Goal: Transaction & Acquisition: Book appointment/travel/reservation

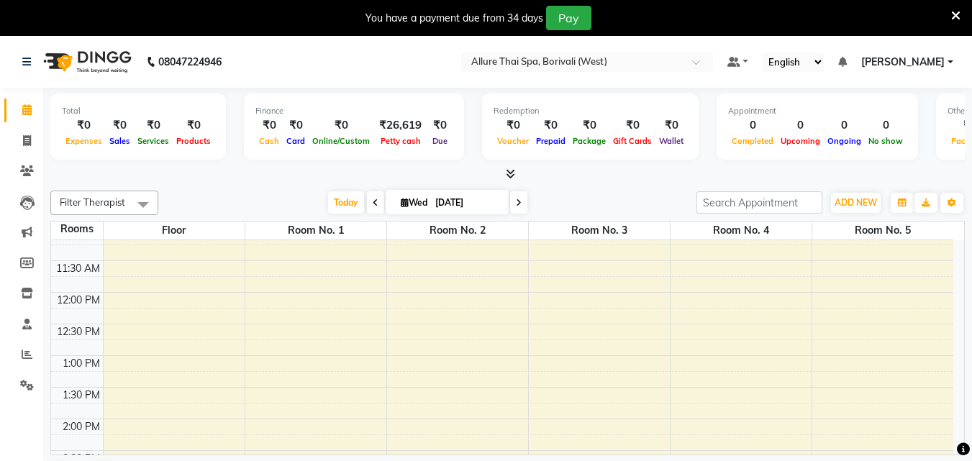
scroll to position [143, 0]
click at [22, 136] on span at bounding box center [26, 141] width 25 height 17
select select "6772"
select select "service"
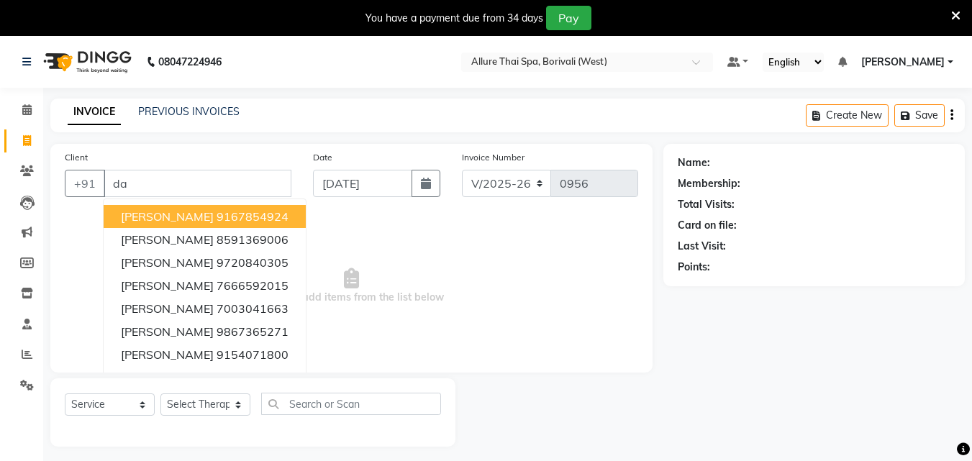
type input "d"
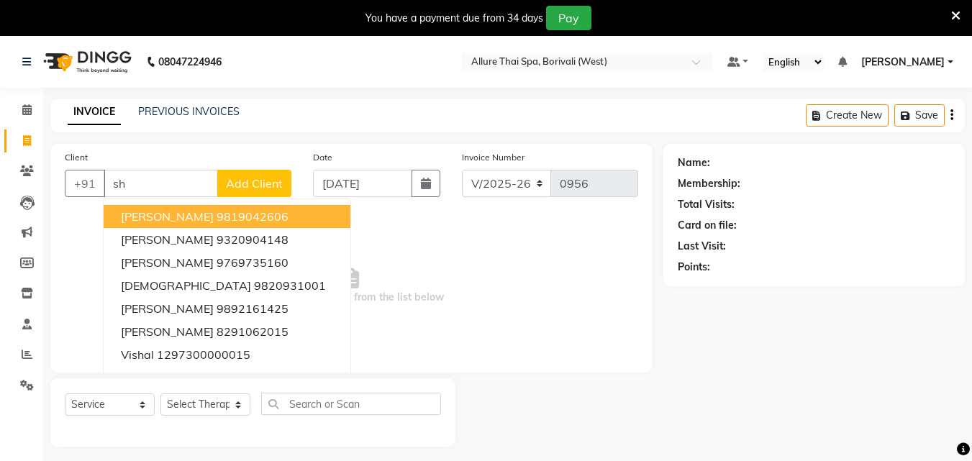
type input "s"
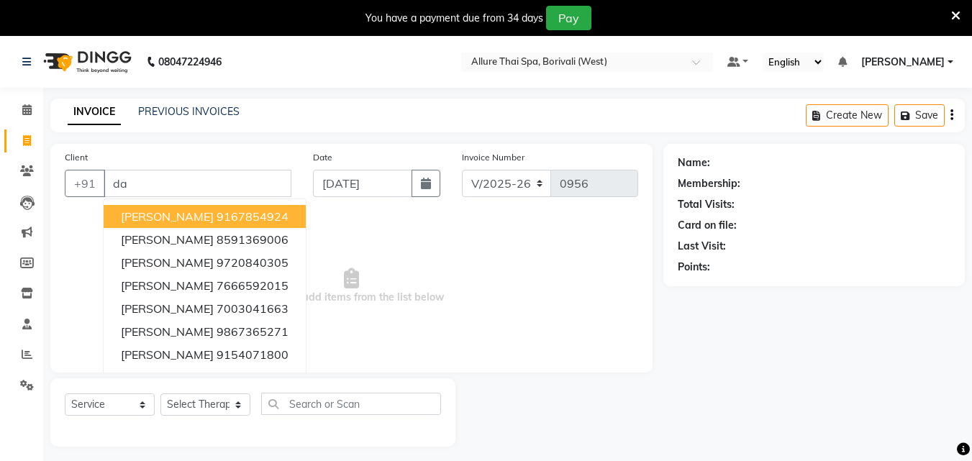
type input "d"
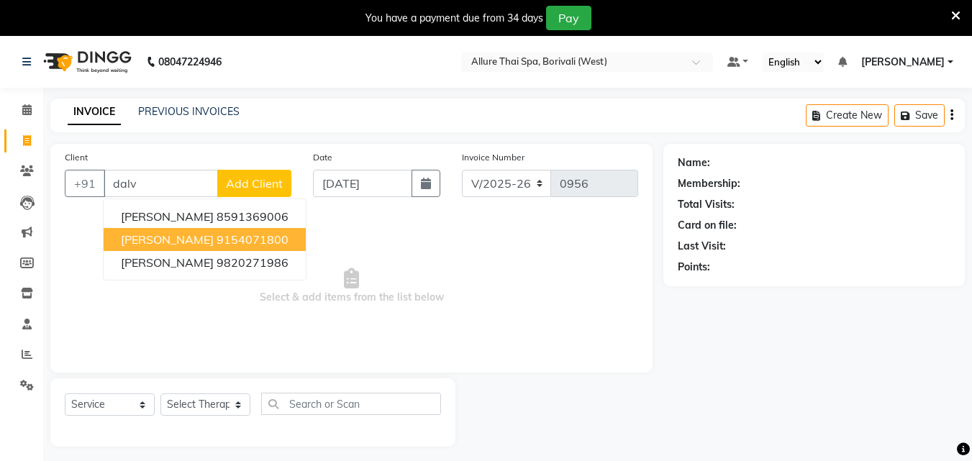
click at [250, 242] on ngb-highlight "9154071800" at bounding box center [253, 240] width 72 height 14
type input "9154071800"
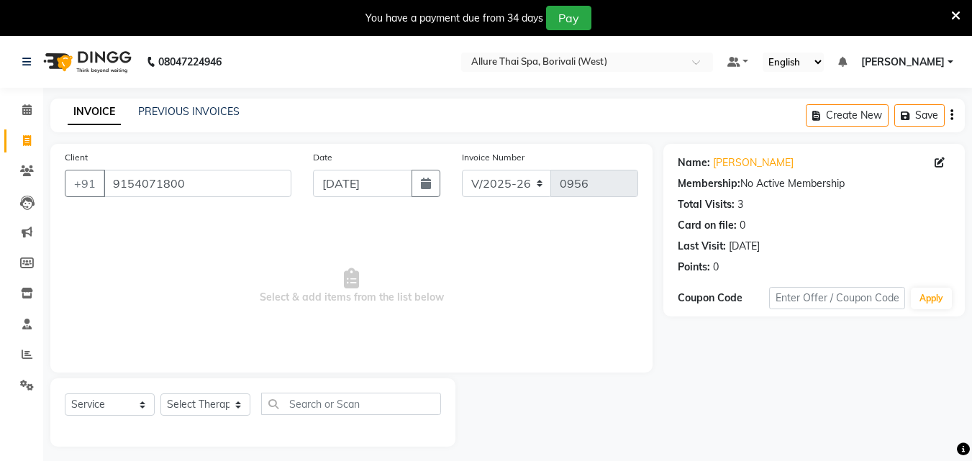
scroll to position [36, 0]
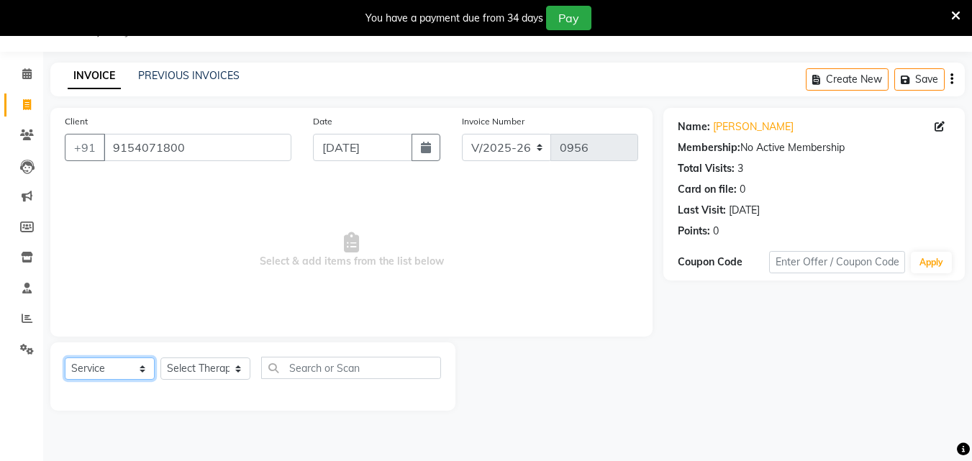
click at [122, 374] on select "Select Service Product Membership Package Voucher Prepaid Gift Card" at bounding box center [110, 369] width 90 height 22
click at [271, 272] on span "Select & add items from the list below" at bounding box center [352, 251] width 574 height 144
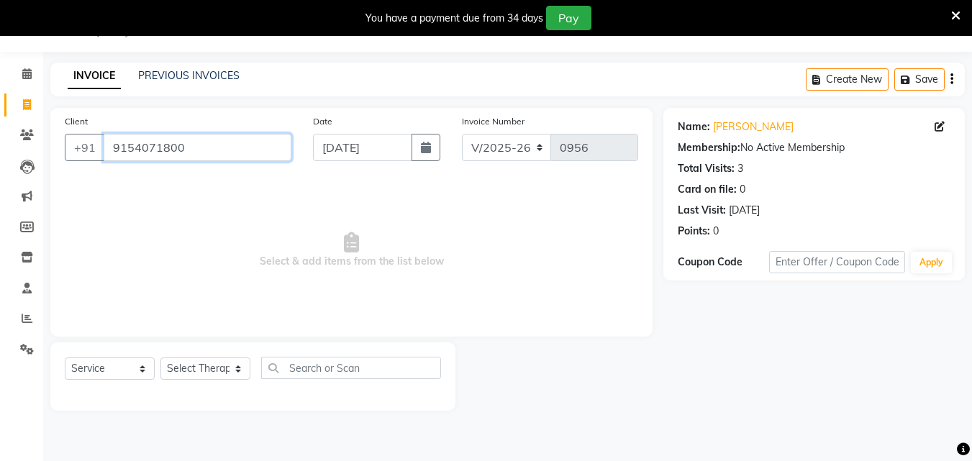
click at [159, 145] on input "9154071800" at bounding box center [198, 147] width 188 height 27
click at [30, 75] on icon at bounding box center [26, 73] width 9 height 11
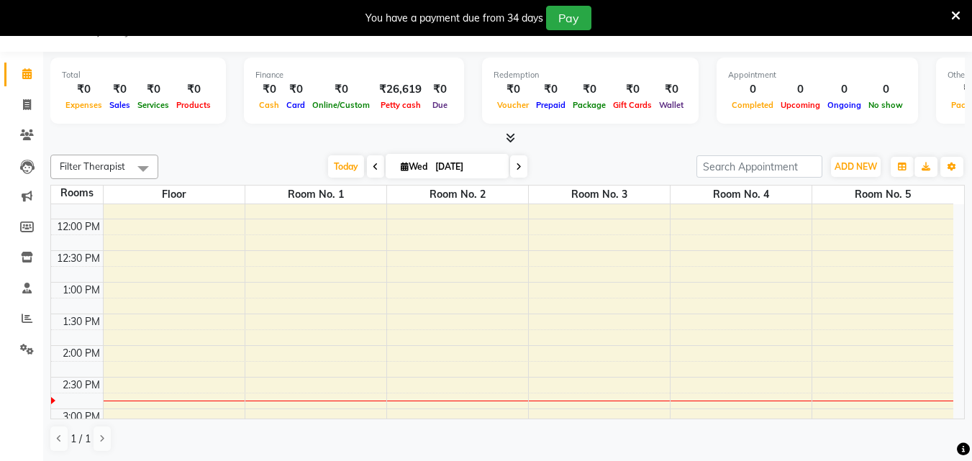
scroll to position [173, 0]
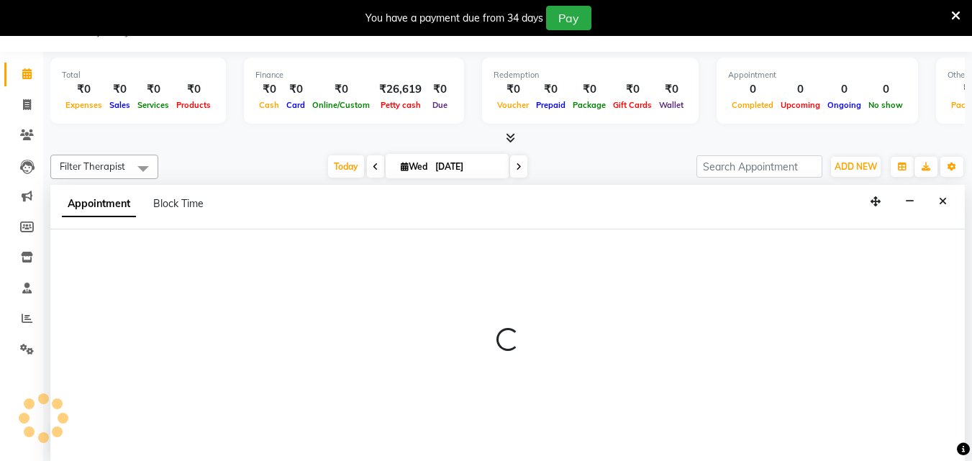
scroll to position [37, 0]
select select "750"
select select "tentative"
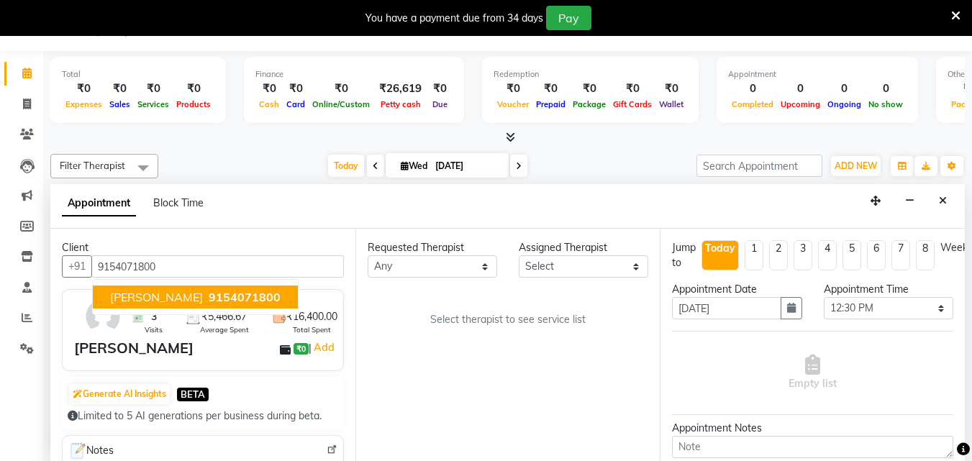
click at [222, 292] on span "9154071800" at bounding box center [245, 297] width 72 height 14
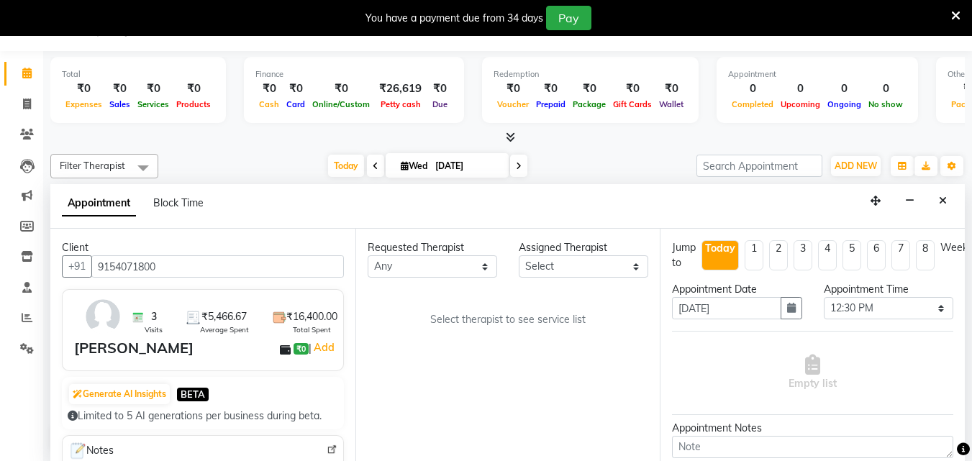
type input "9154071800"
click at [397, 263] on select "Any [PERSON_NAME] [PERSON_NAME]" at bounding box center [433, 267] width 130 height 22
select select "55364"
click at [368, 256] on select "Any [PERSON_NAME] [PERSON_NAME]" at bounding box center [433, 267] width 130 height 22
select select "55364"
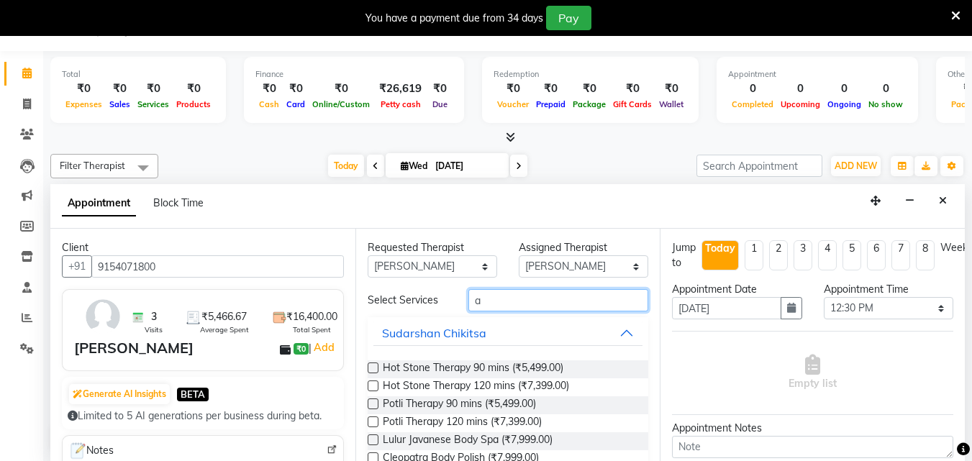
click at [549, 299] on input "a" at bounding box center [559, 300] width 180 height 22
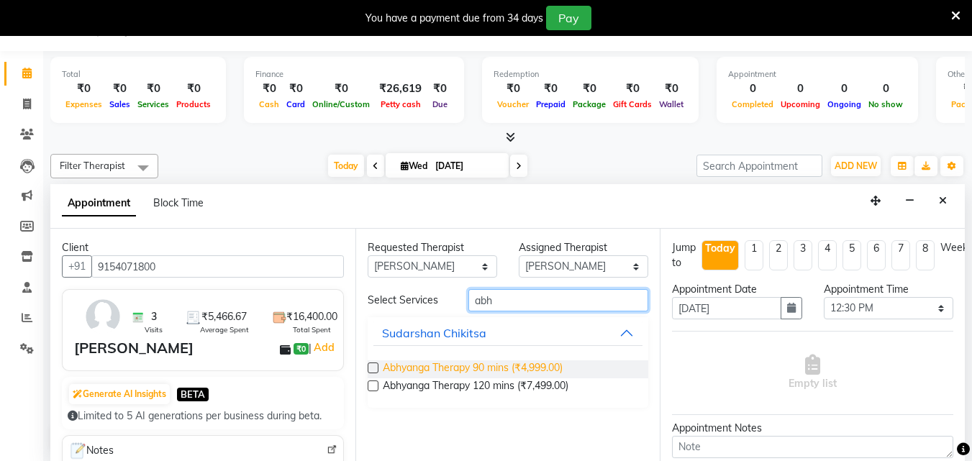
type input "abh"
click at [537, 366] on span "Abhyanga Therapy 90 mins (₹4,999.00)" at bounding box center [473, 370] width 180 height 18
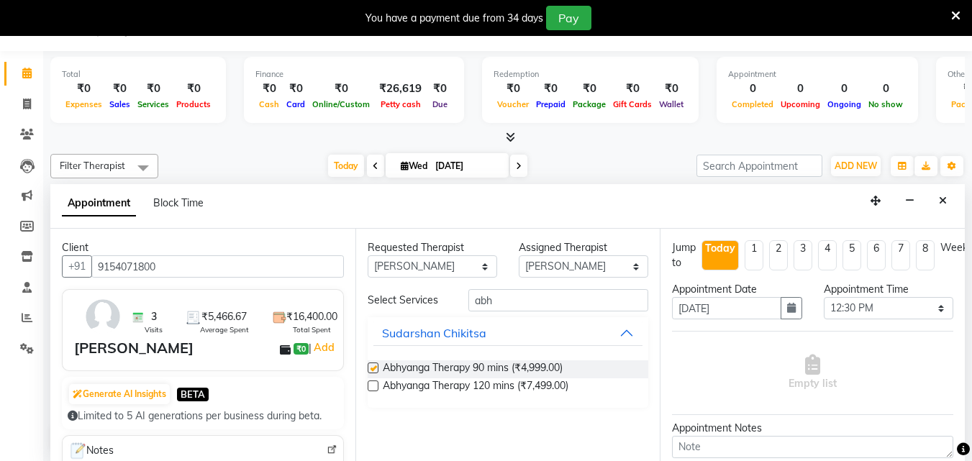
checkbox input "false"
select select "4283"
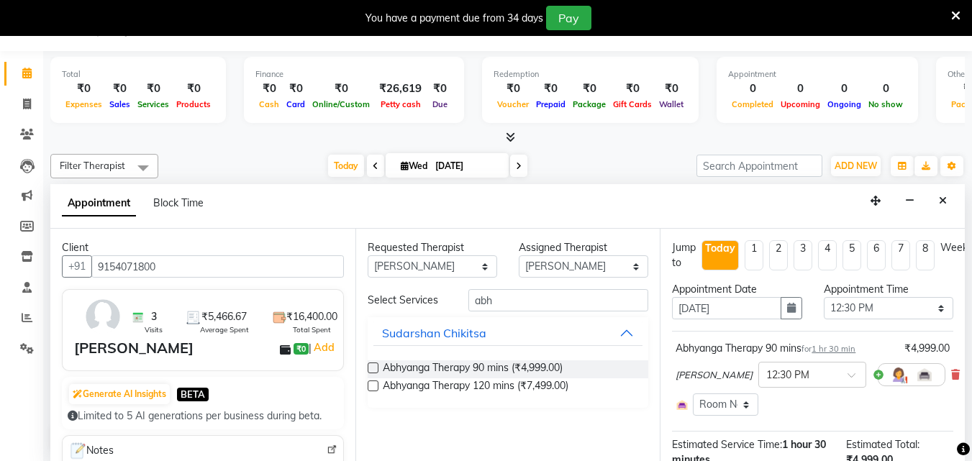
scroll to position [194, 0]
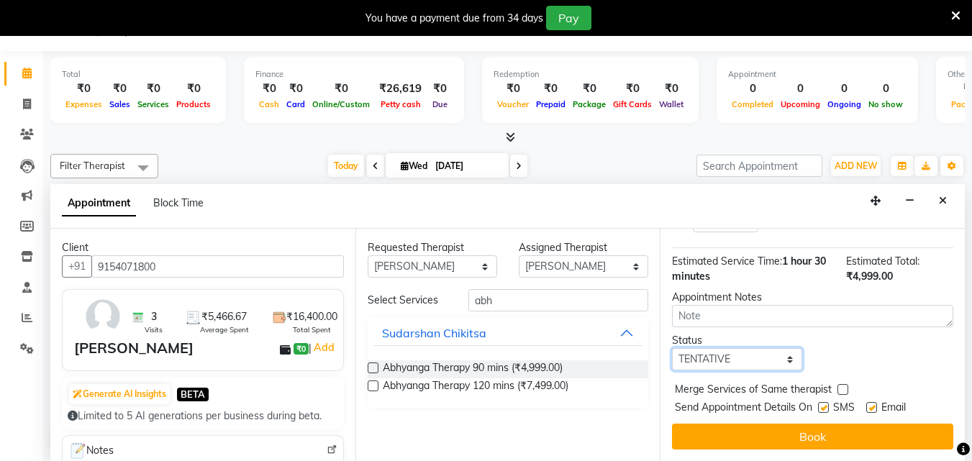
click at [751, 348] on select "Select TENTATIVE CONFIRM CHECK-IN UPCOMING" at bounding box center [737, 359] width 130 height 22
select select "check-in"
click at [672, 348] on select "Select TENTATIVE CONFIRM CHECK-IN UPCOMING" at bounding box center [737, 359] width 130 height 22
click at [826, 402] on label at bounding box center [823, 407] width 11 height 11
click at [826, 405] on input "checkbox" at bounding box center [822, 409] width 9 height 9
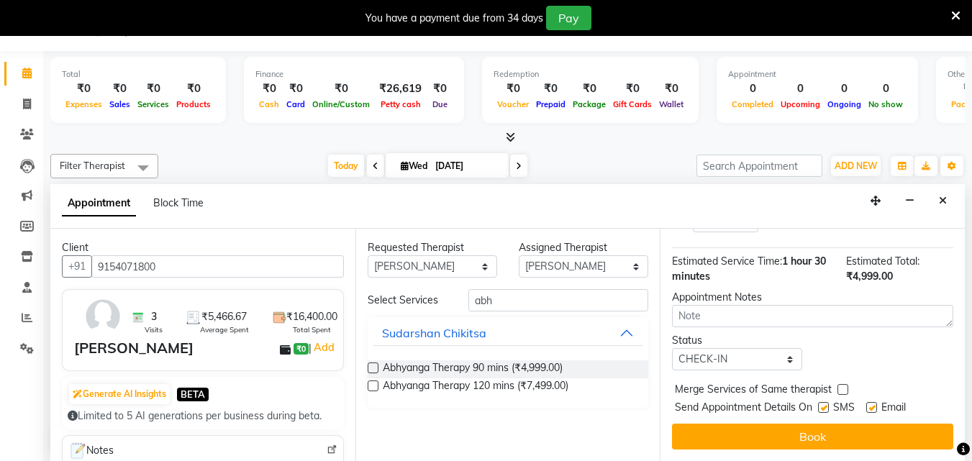
checkbox input "false"
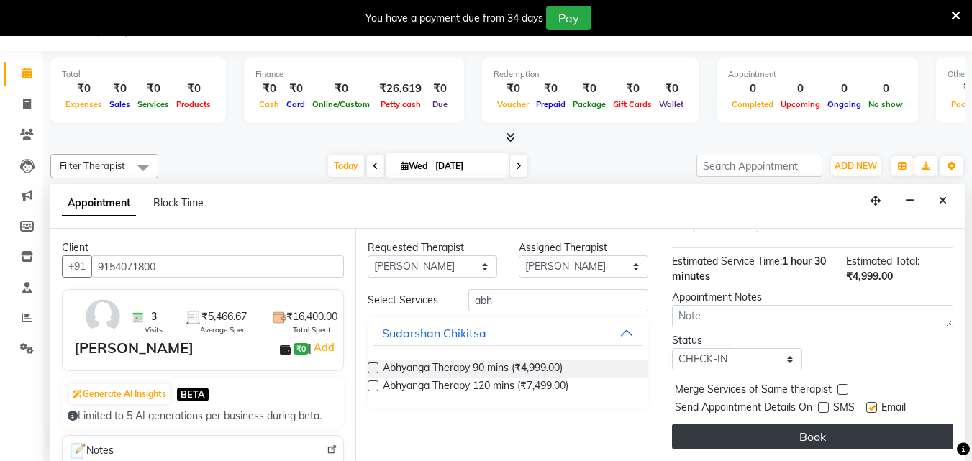
click at [818, 424] on button "Book" at bounding box center [812, 437] width 281 height 26
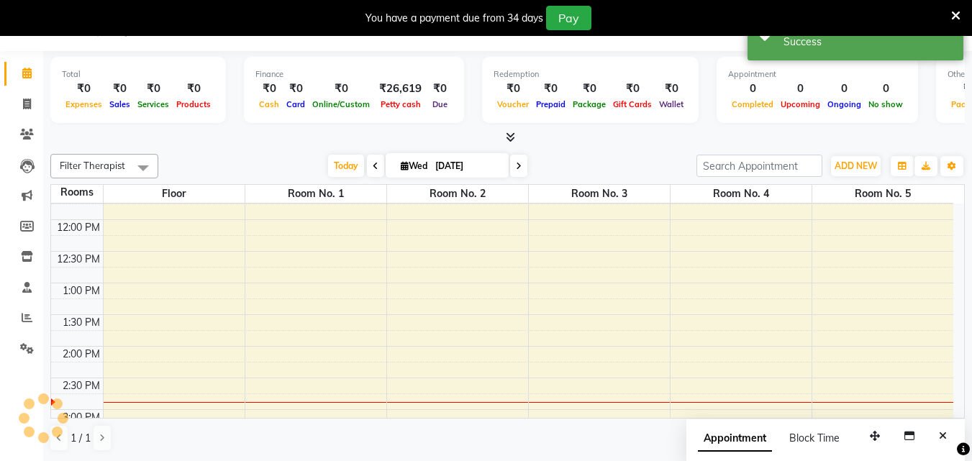
scroll to position [0, 0]
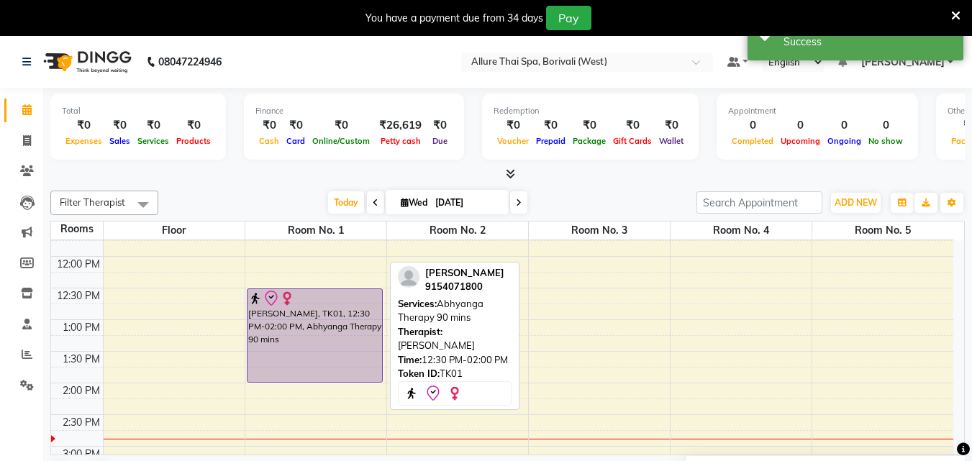
click at [357, 321] on div "[PERSON_NAME], TK01, 12:30 PM-02:00 PM, Abhyanga Therapy 90 mins" at bounding box center [315, 335] width 135 height 93
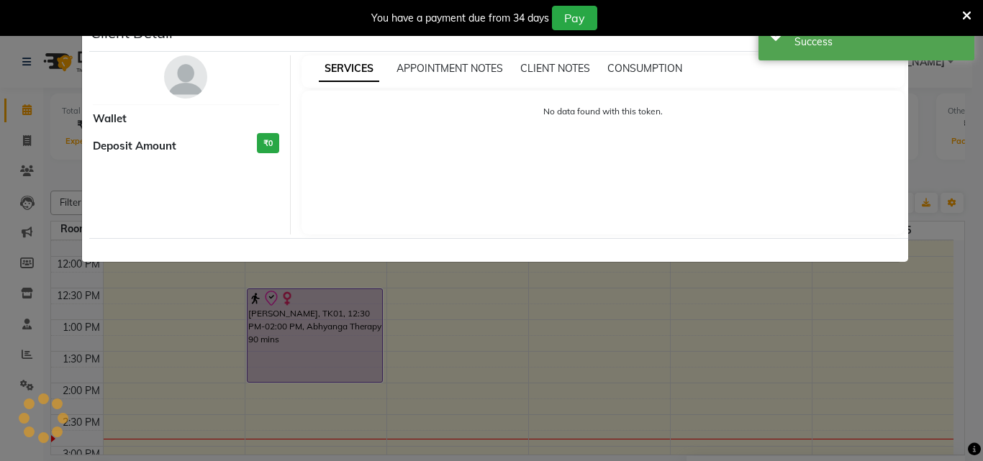
select select "8"
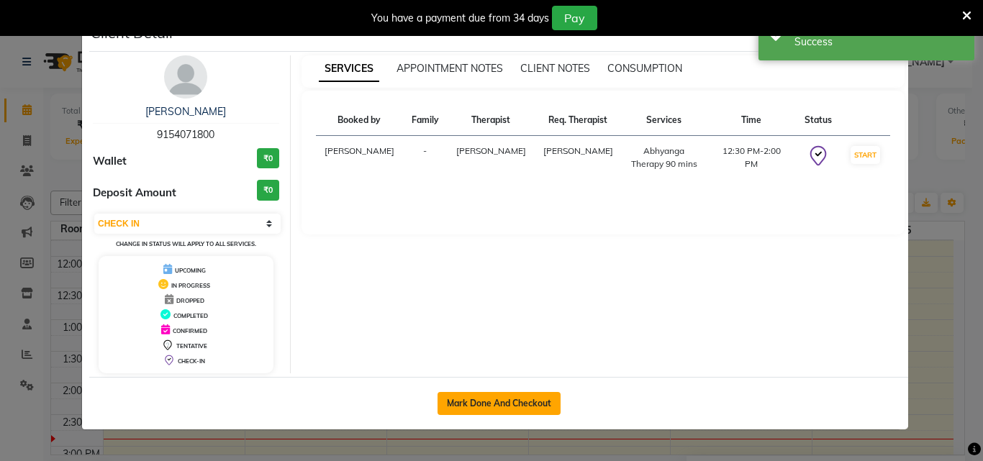
click at [520, 406] on button "Mark Done And Checkout" at bounding box center [499, 403] width 123 height 23
select select "6772"
select select "service"
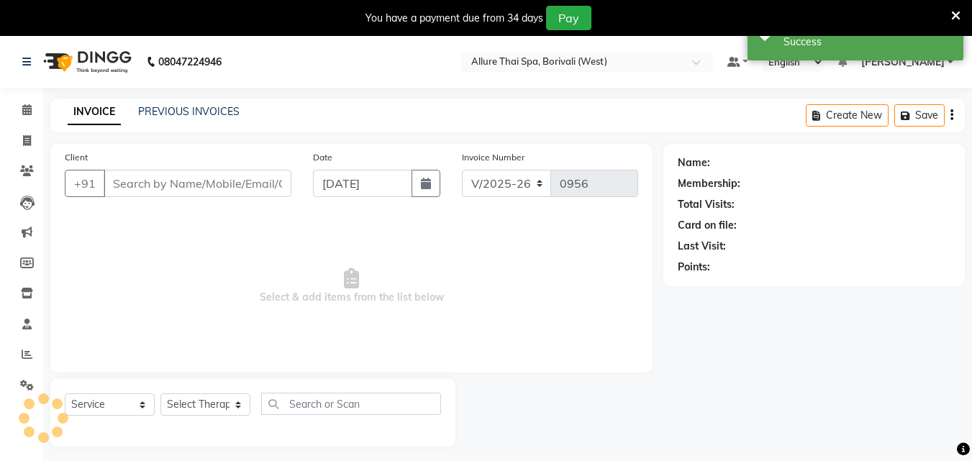
type input "9154071800"
select select "55364"
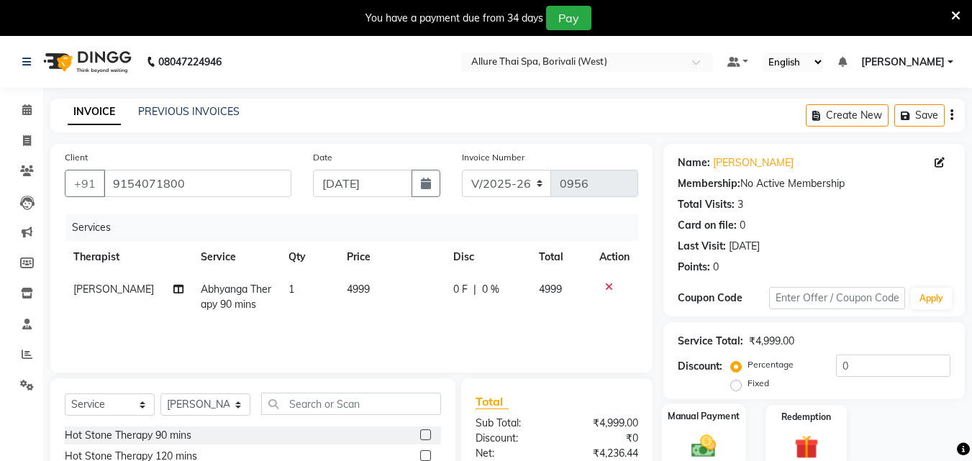
scroll to position [151, 0]
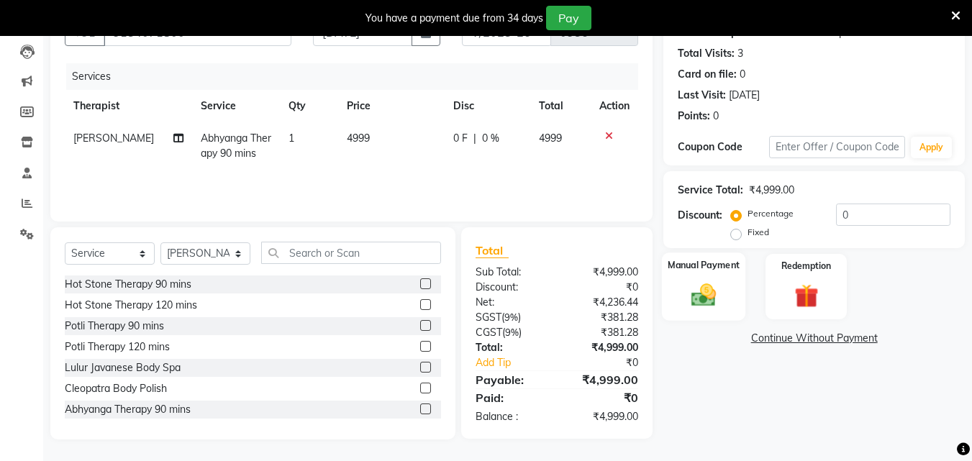
click at [710, 311] on div "Manual Payment" at bounding box center [704, 287] width 84 height 68
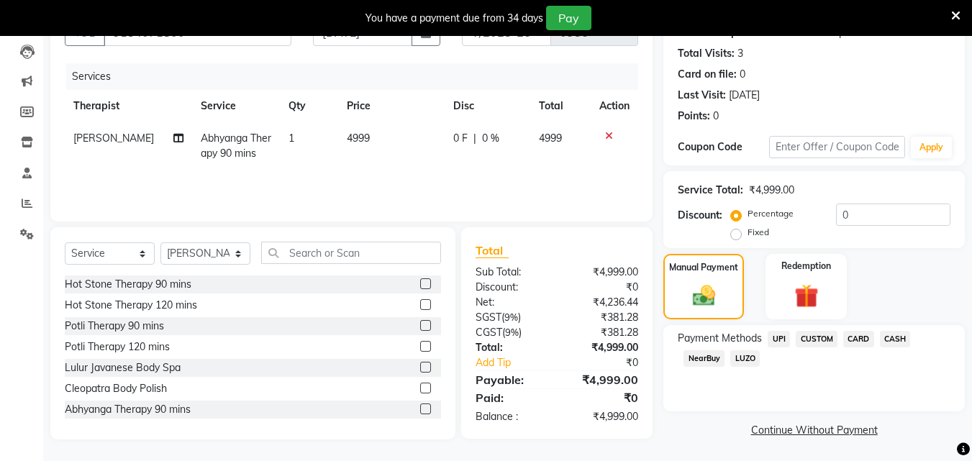
click at [780, 340] on span "UPI" at bounding box center [779, 339] width 22 height 17
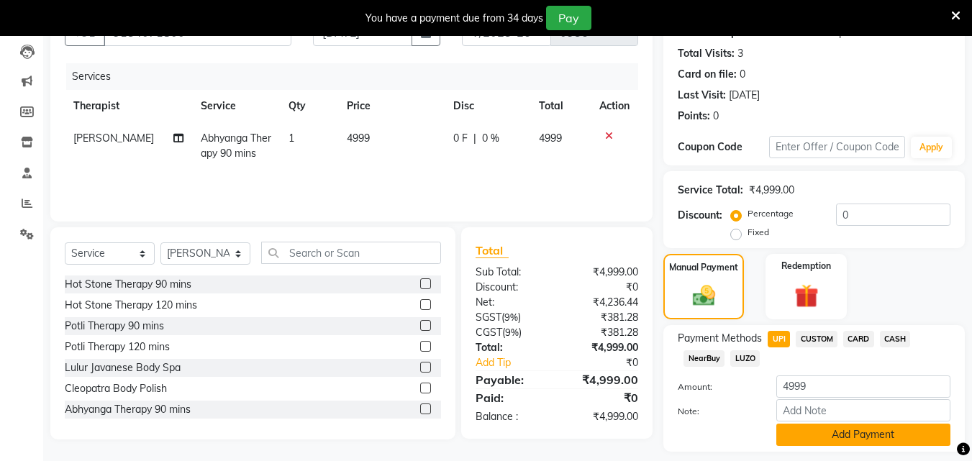
click at [834, 435] on button "Add Payment" at bounding box center [864, 435] width 174 height 22
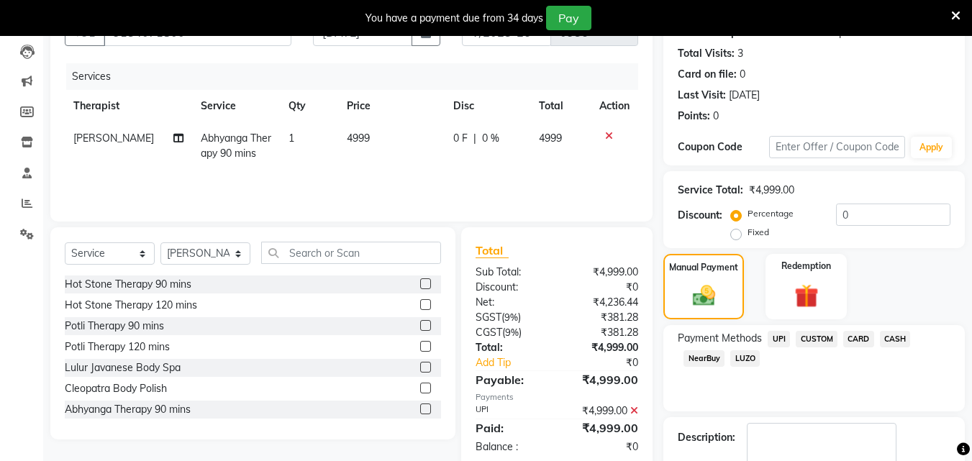
scroll to position [234, 0]
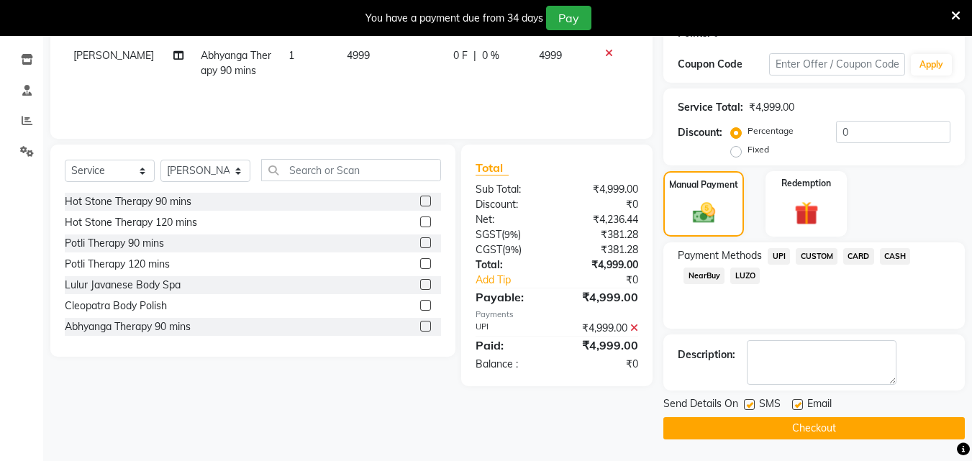
click at [754, 403] on label at bounding box center [749, 405] width 11 height 11
click at [754, 403] on input "checkbox" at bounding box center [748, 405] width 9 height 9
checkbox input "false"
click at [754, 422] on button "Checkout" at bounding box center [815, 428] width 302 height 22
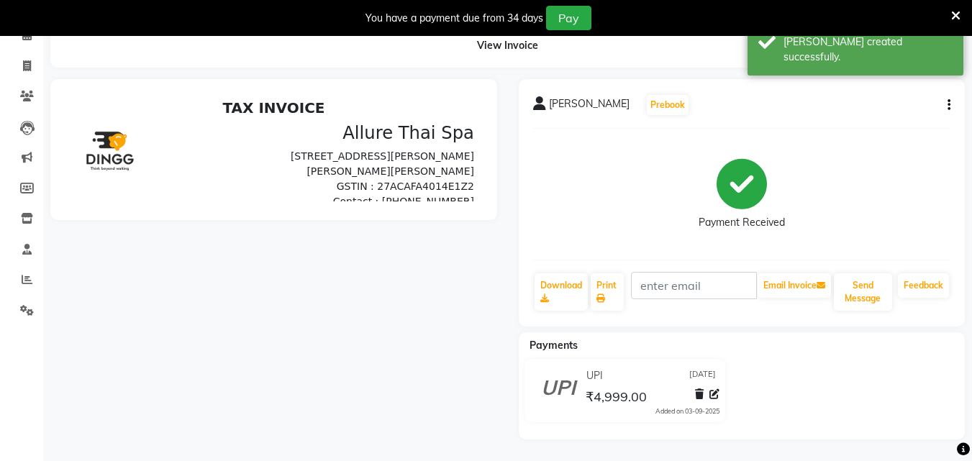
scroll to position [212, 0]
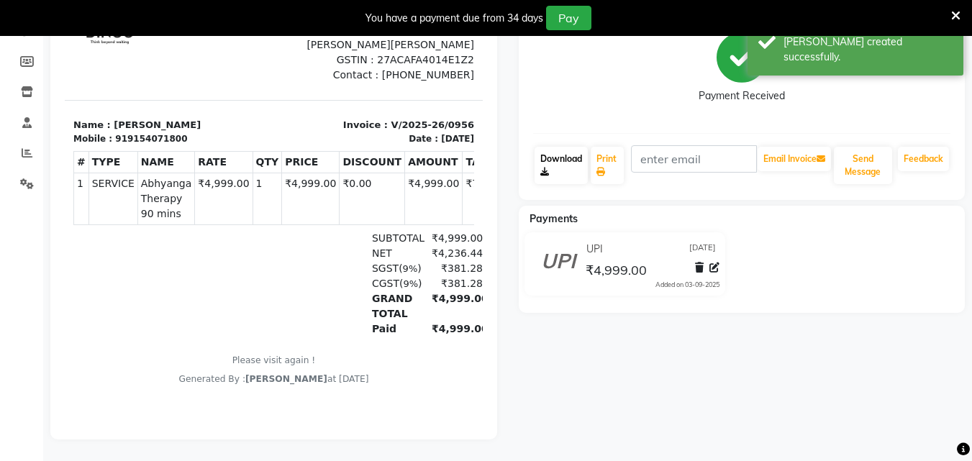
click at [556, 168] on link "Download" at bounding box center [561, 165] width 53 height 37
